Goal: Find specific page/section: Find specific page/section

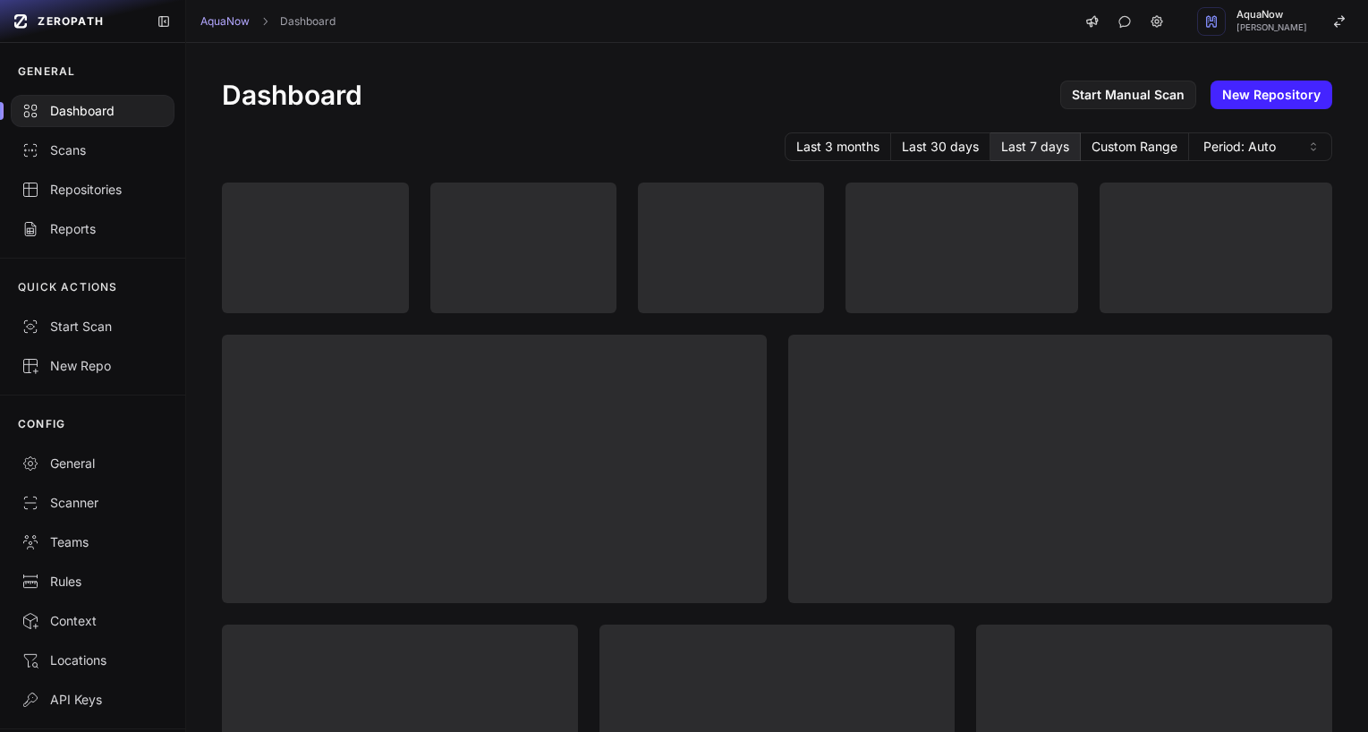
click at [657, 88] on div "Dashboard Start Manual Scan New Repository" at bounding box center [777, 95] width 1110 height 32
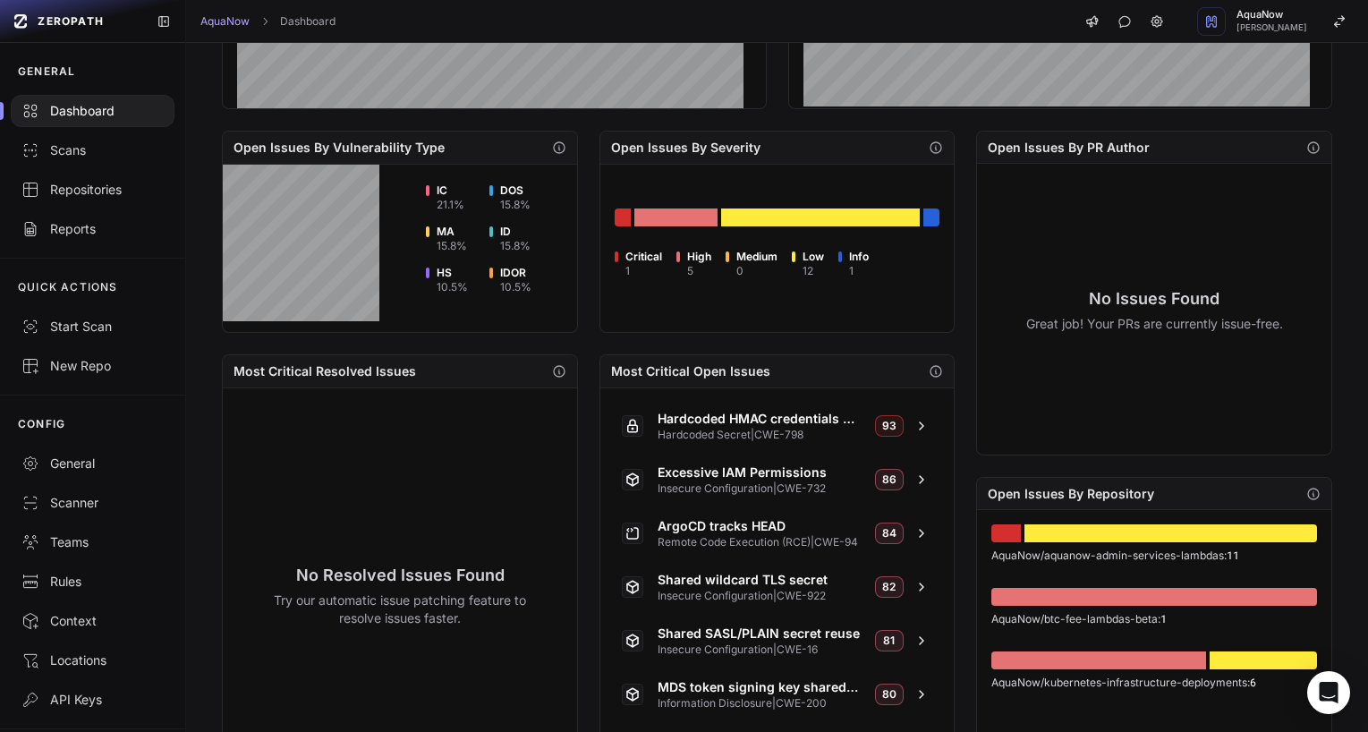
scroll to position [600, 0]
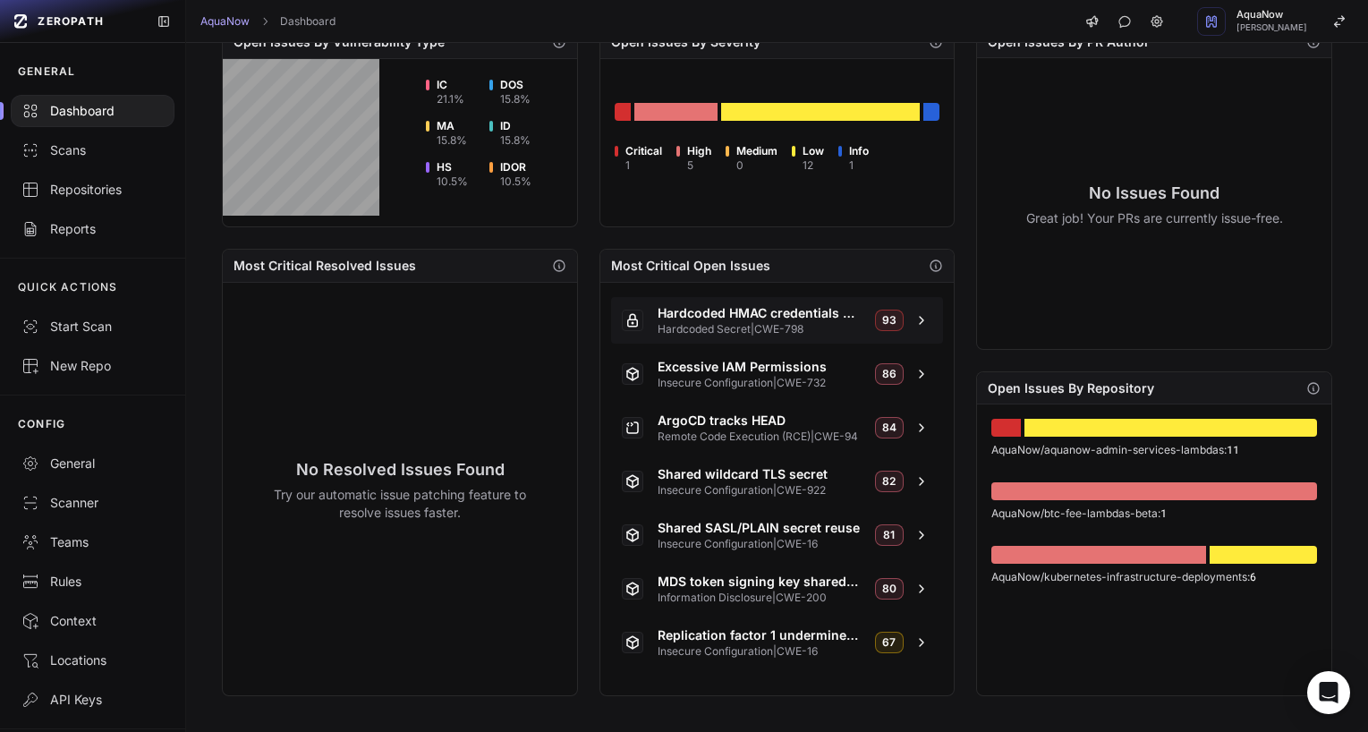
click at [717, 309] on span "Hardcoded HMAC credentials and host" at bounding box center [758, 313] width 202 height 18
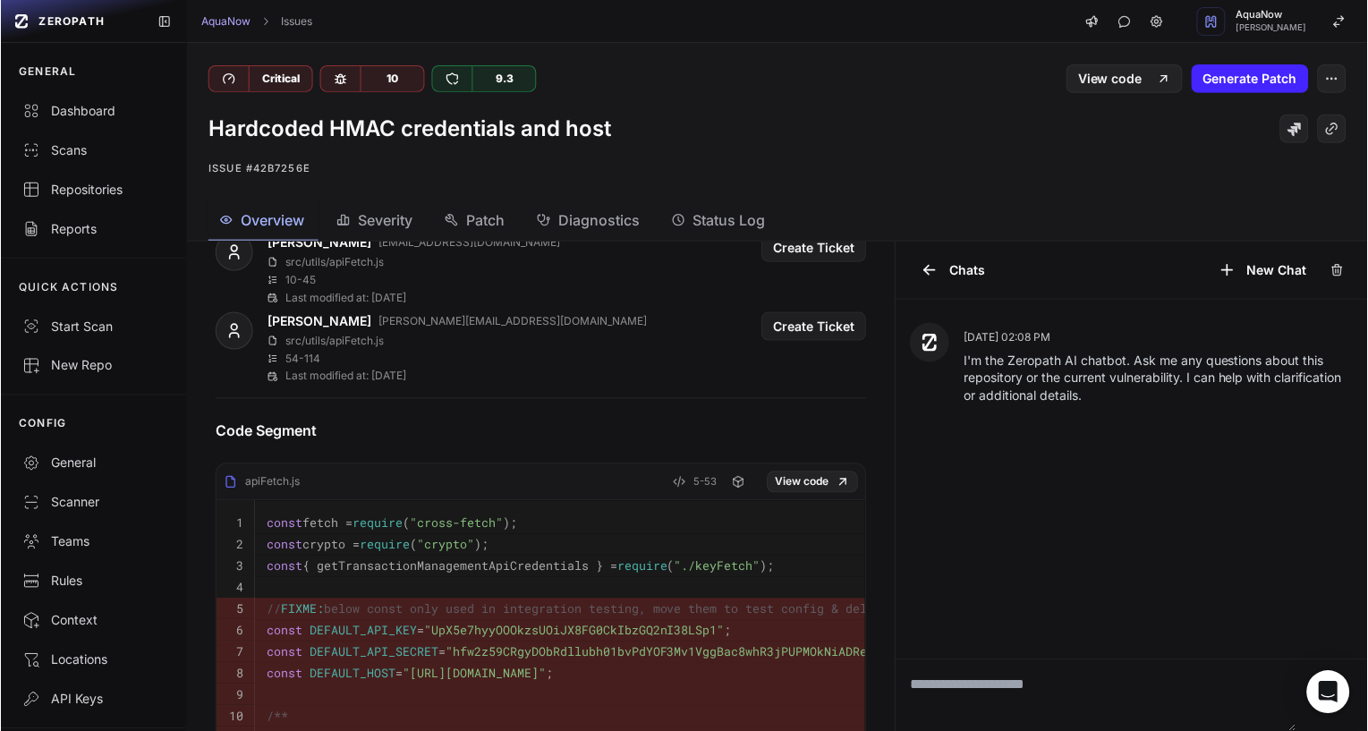
scroll to position [33, 0]
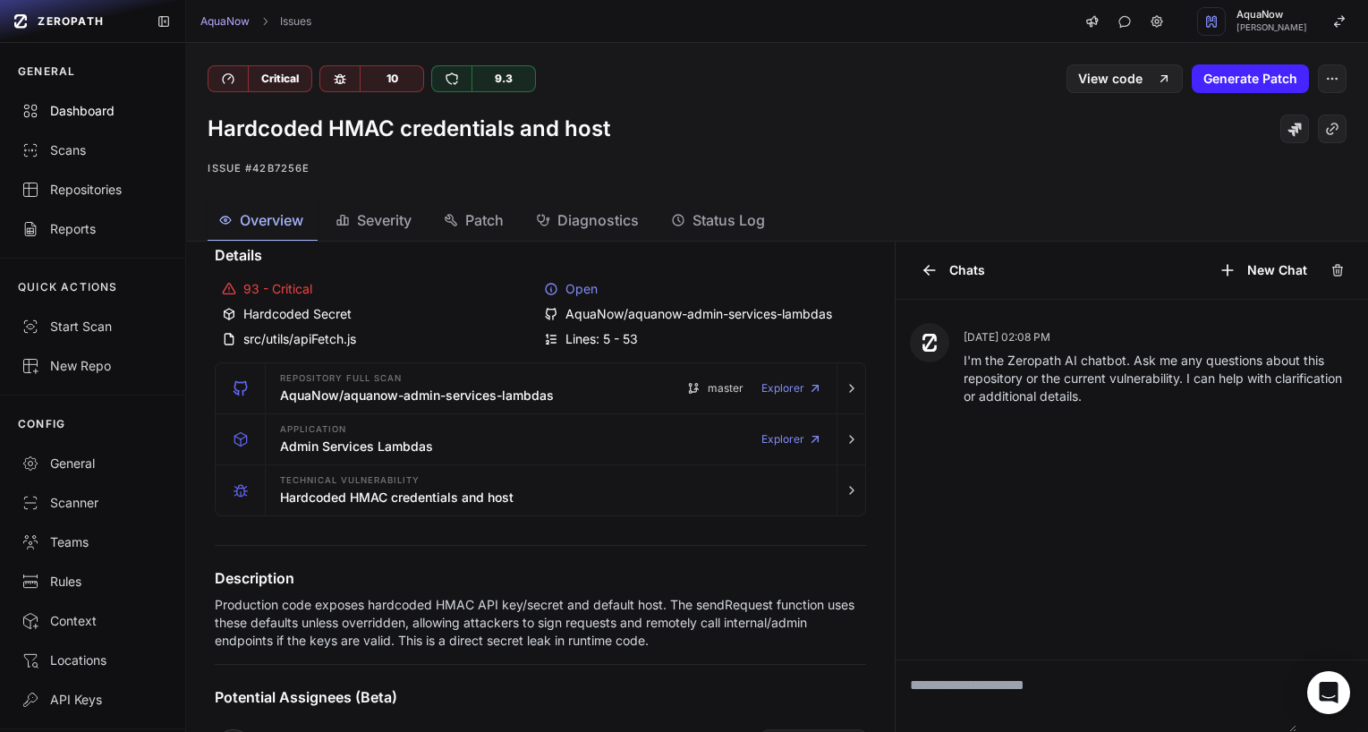
click at [97, 107] on div "Dashboard" at bounding box center [92, 111] width 142 height 18
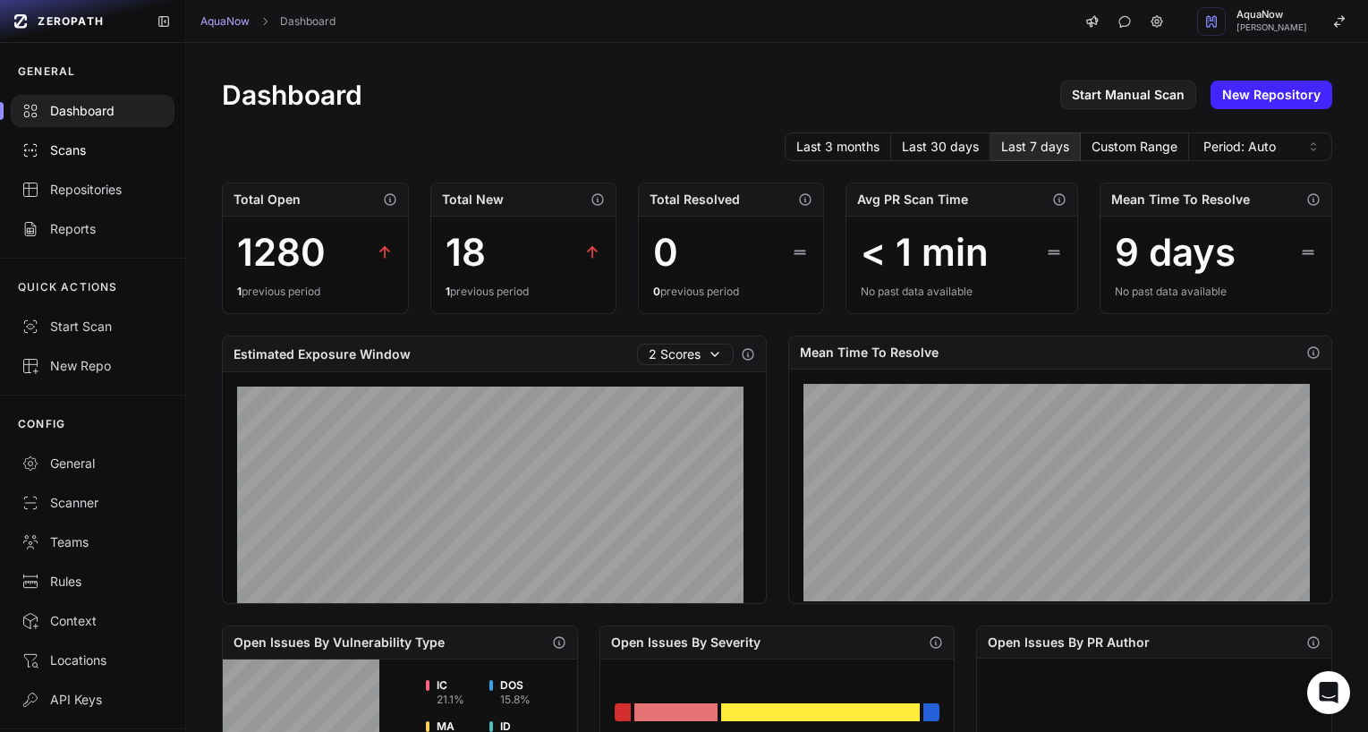
click at [52, 159] on link "Scans" at bounding box center [92, 150] width 185 height 39
